Goal: Task Accomplishment & Management: Manage account settings

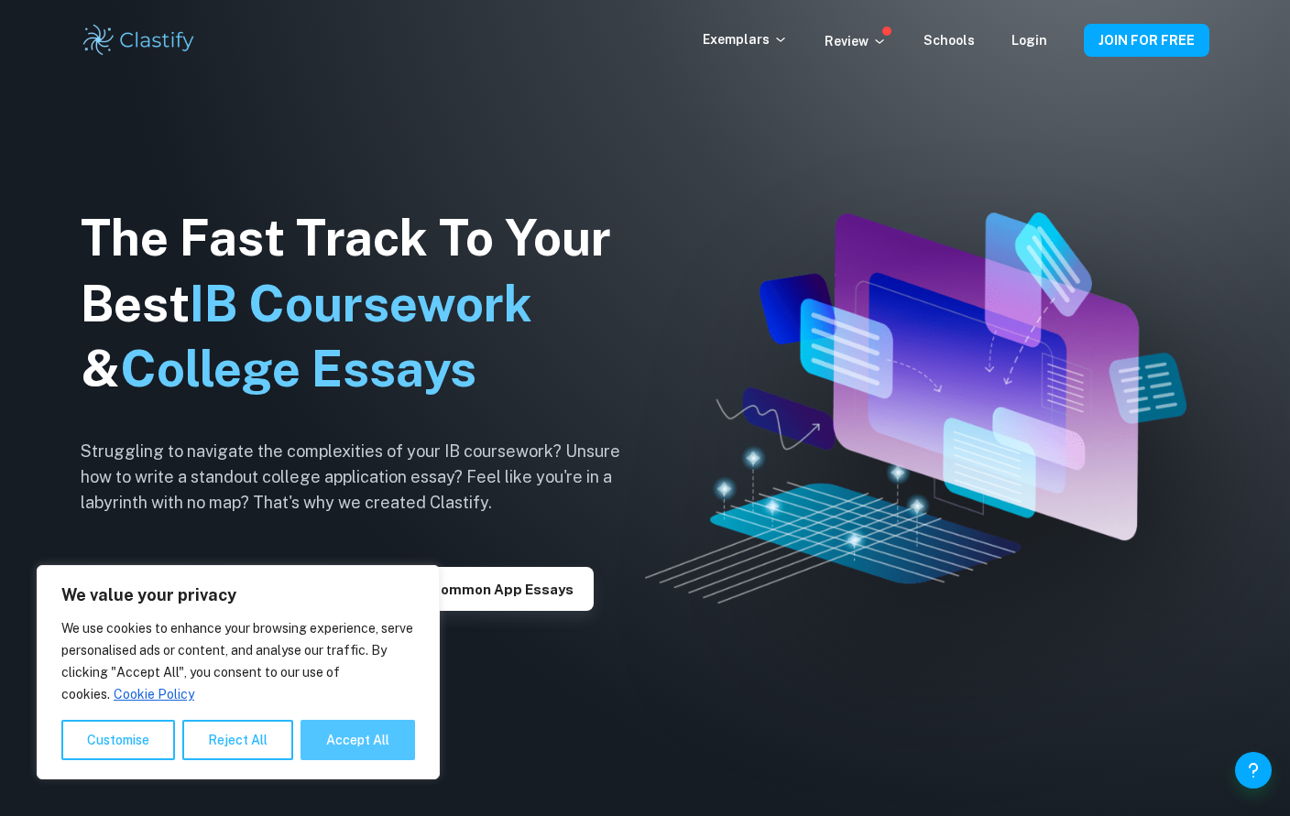
click at [346, 751] on button "Accept All" at bounding box center [357, 740] width 114 height 40
checkbox input "true"
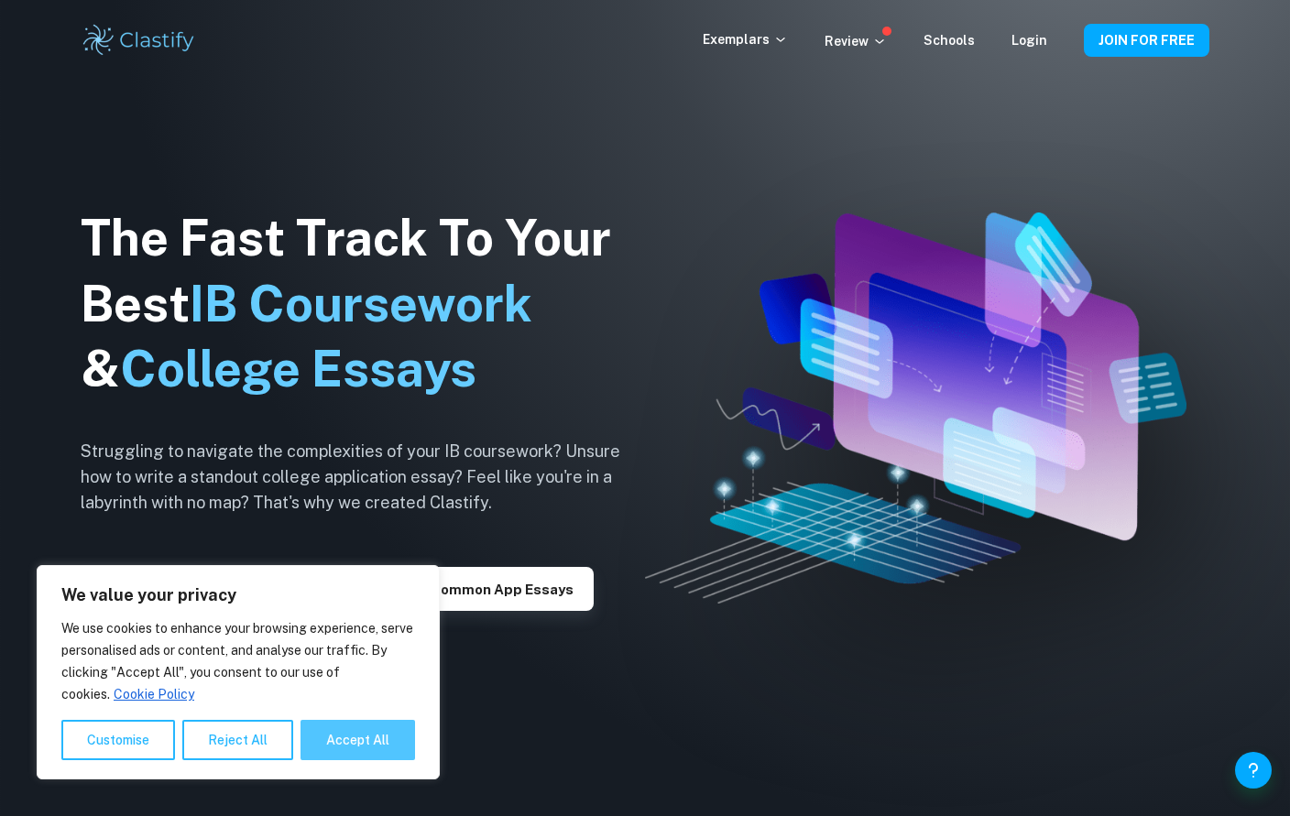
checkbox input "true"
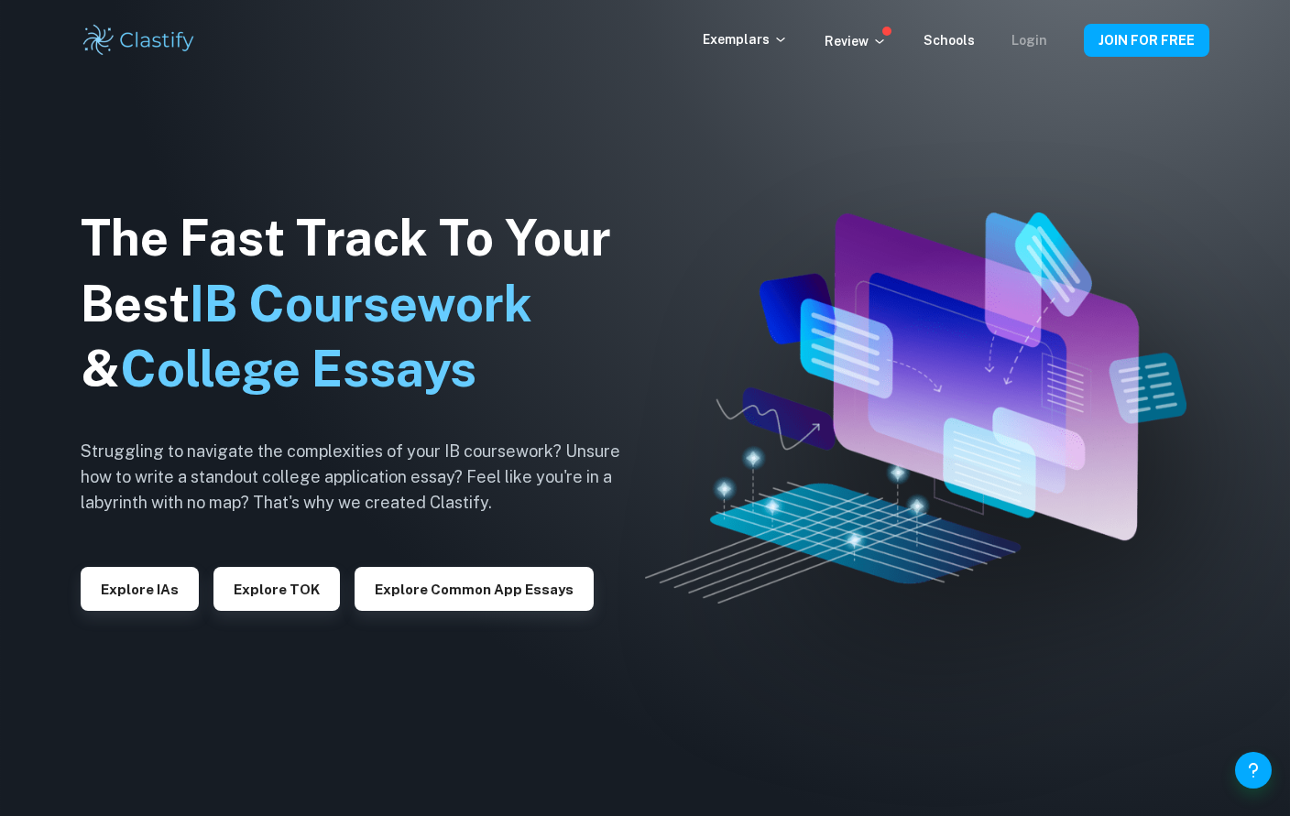
click at [1033, 48] on link "Login" at bounding box center [1029, 40] width 36 height 15
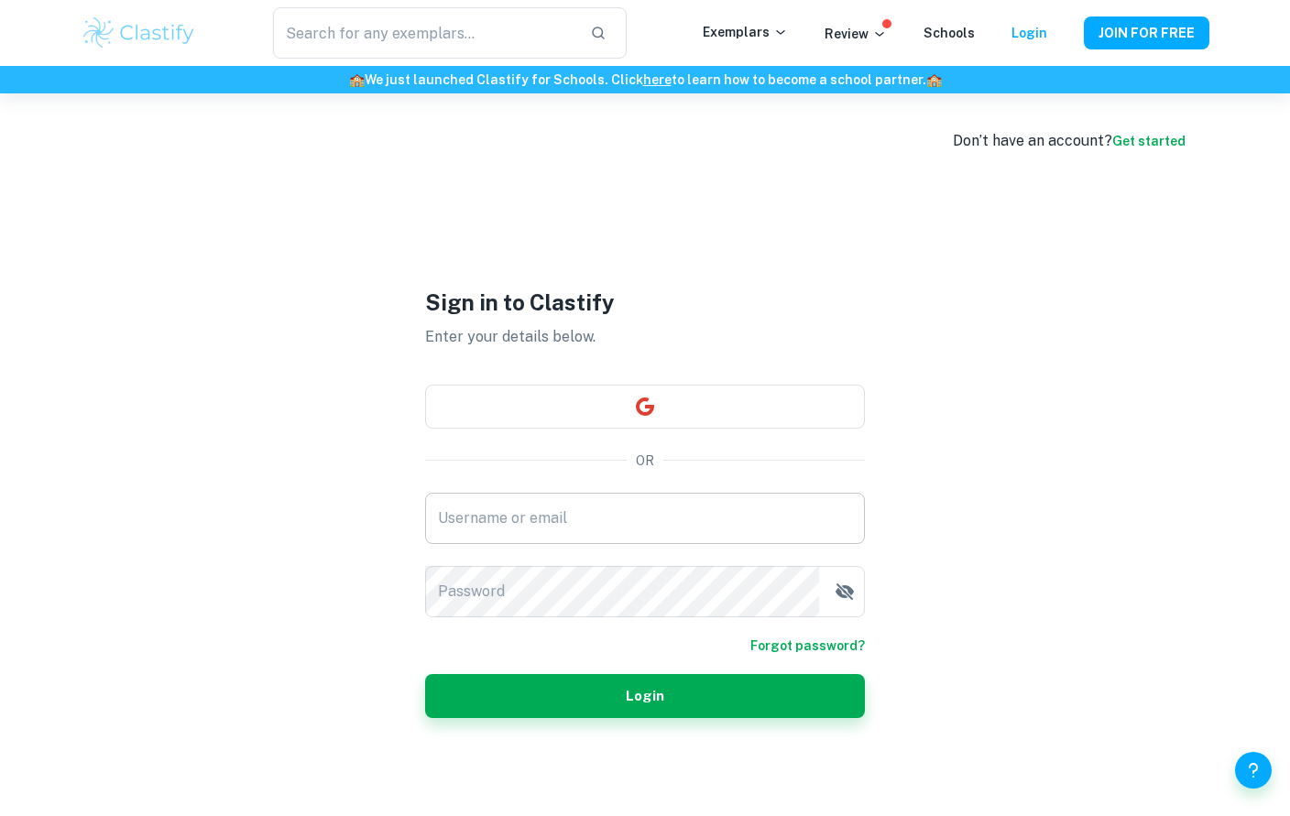
click at [464, 541] on div "Username or email Username or email" at bounding box center [645, 518] width 440 height 51
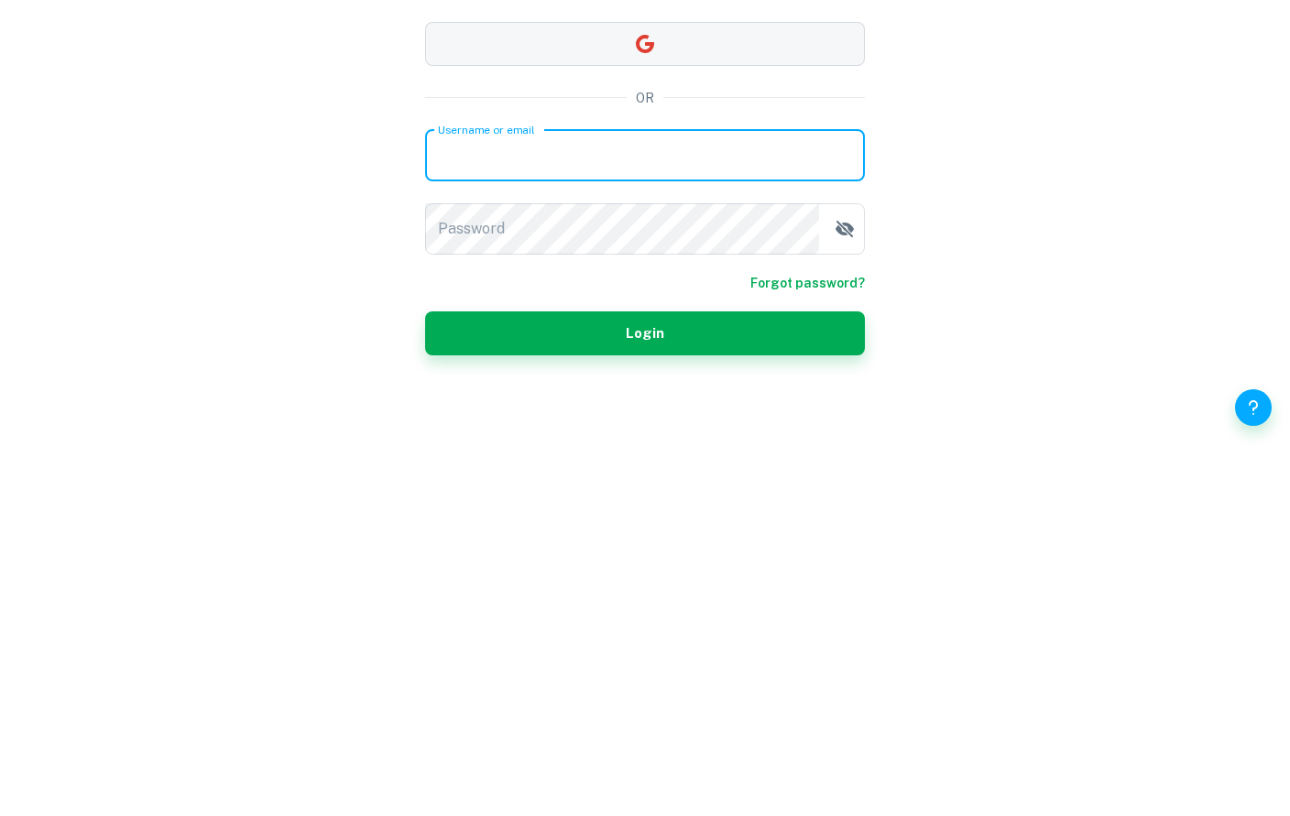
click at [836, 93] on div "Sign in to Clastify Enter your details below. OR Username or email Username or …" at bounding box center [645, 501] width 440 height 816
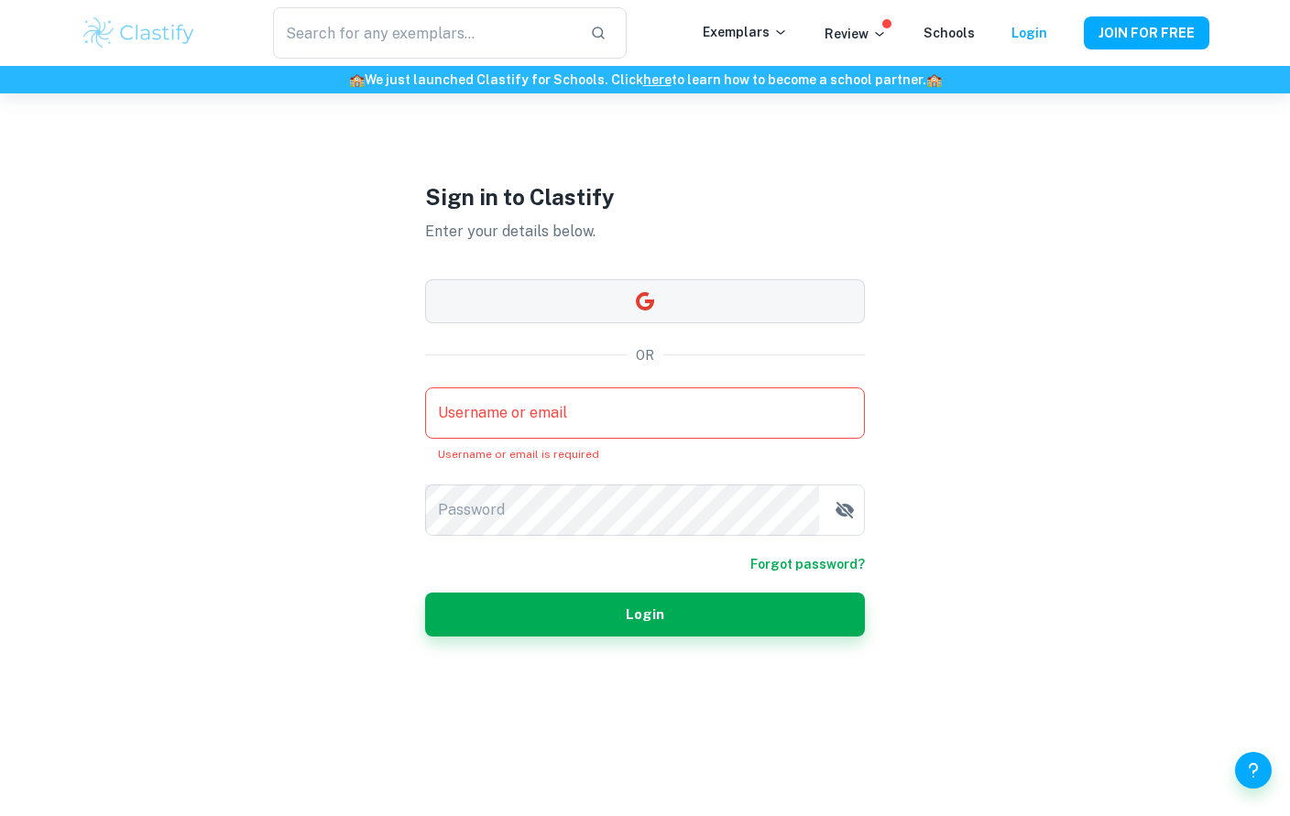
click at [789, 286] on button "button" at bounding box center [645, 301] width 440 height 44
